Goal: Transaction & Acquisition: Purchase product/service

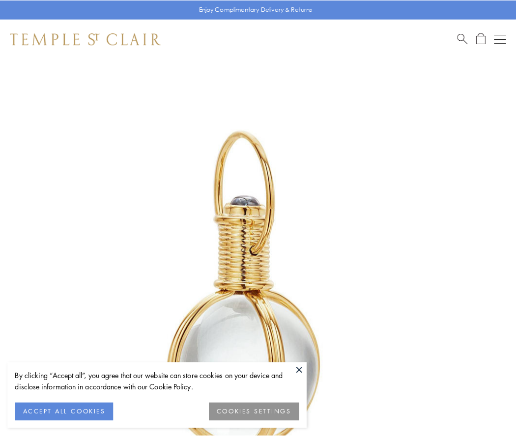
scroll to position [256, 0]
